Goal: Transaction & Acquisition: Download file/media

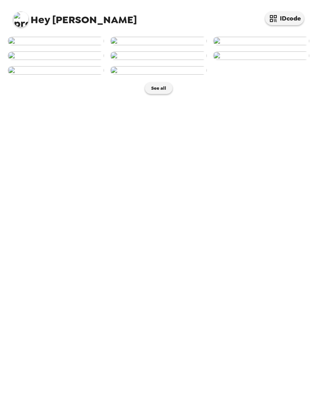
click at [187, 75] on img at bounding box center [158, 70] width 96 height 8
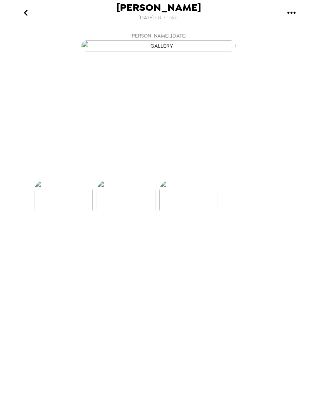
scroll to position [0, 436]
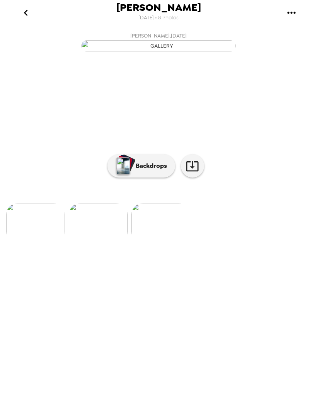
click at [200, 177] on link at bounding box center [192, 165] width 23 height 23
click at [294, 18] on icon "gallery menu" at bounding box center [291, 13] width 12 height 12
click at [285, 38] on span "Download all photos" at bounding box center [275, 35] width 59 height 9
